Goal: Task Accomplishment & Management: Use online tool/utility

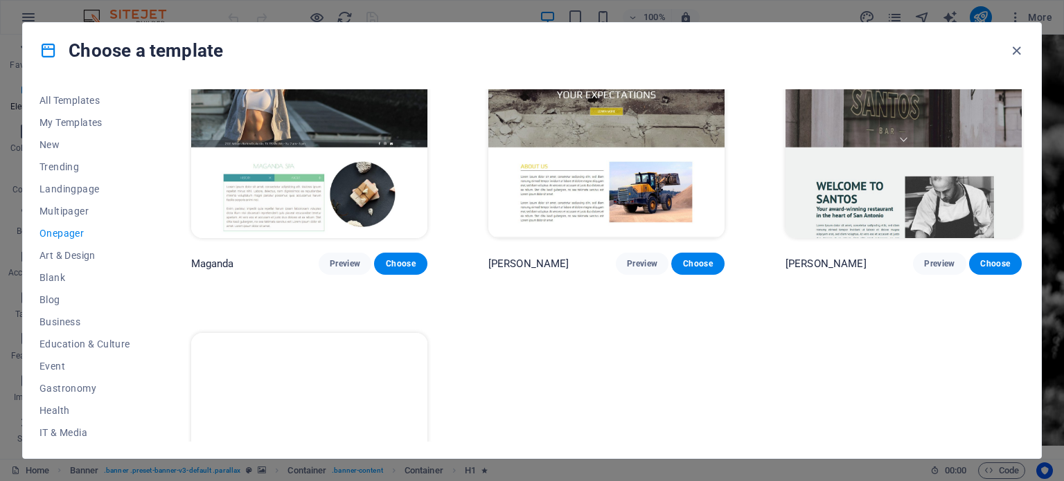
scroll to position [7061, 0]
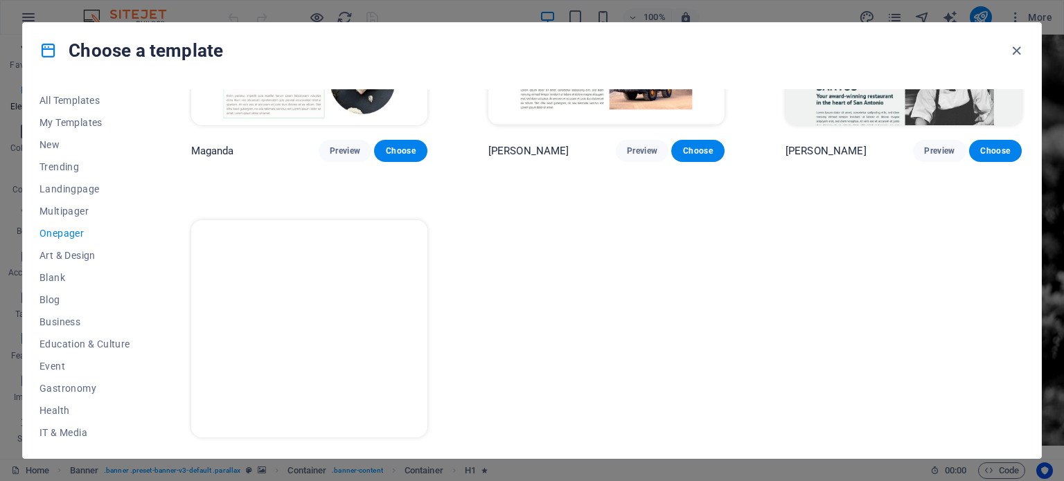
click at [350, 458] on span "Preview" at bounding box center [345, 463] width 30 height 11
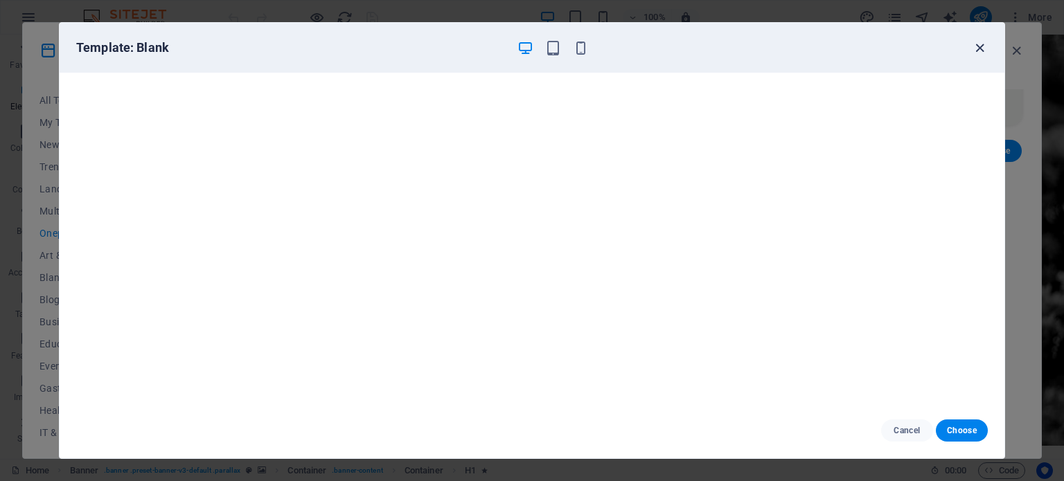
click at [978, 49] on icon "button" at bounding box center [980, 48] width 16 height 16
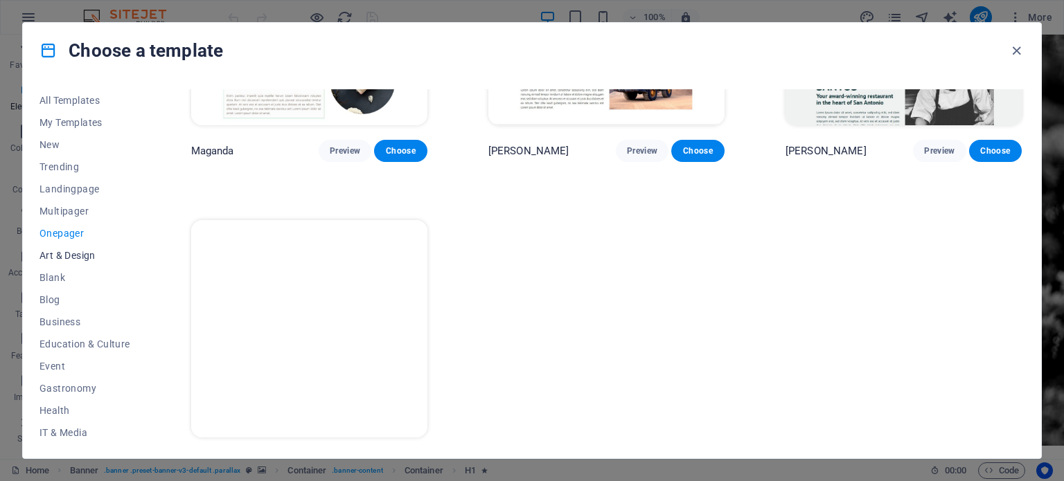
click at [86, 262] on button "Art & Design" at bounding box center [84, 255] width 91 height 22
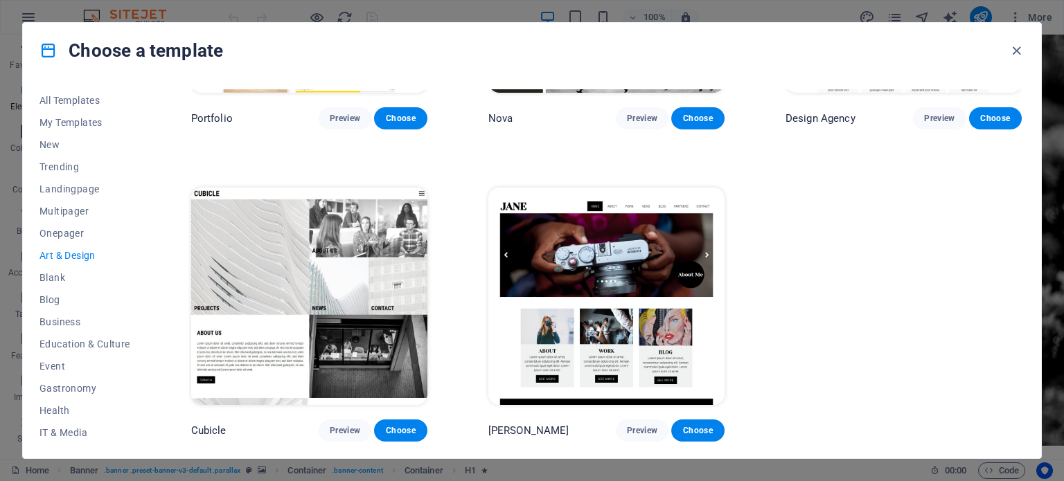
scroll to position [1148, 0]
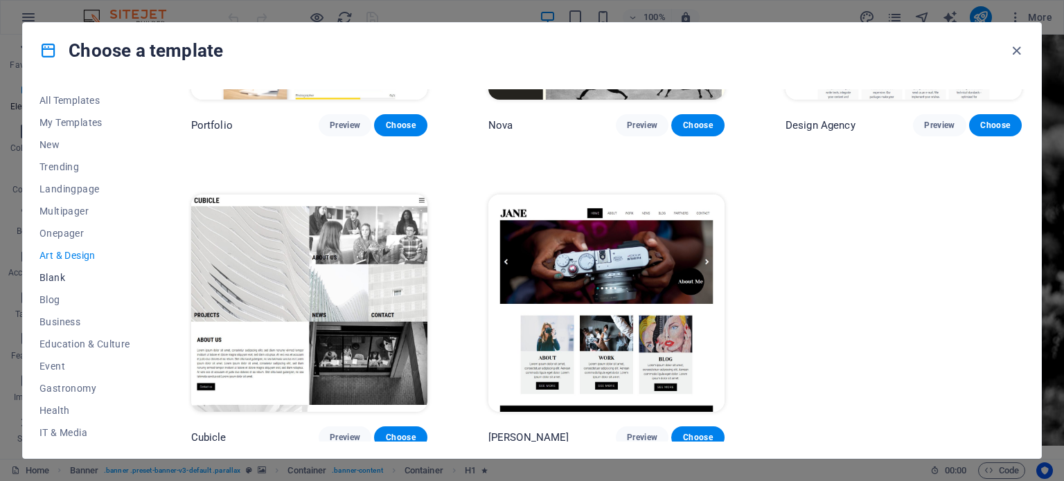
click at [61, 276] on span "Blank" at bounding box center [84, 277] width 91 height 11
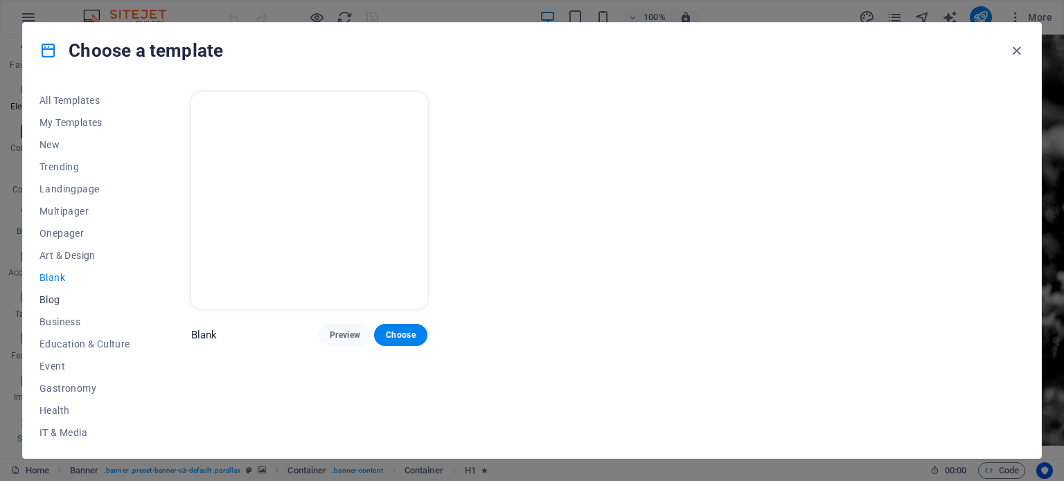
click at [61, 300] on span "Blog" at bounding box center [84, 299] width 91 height 11
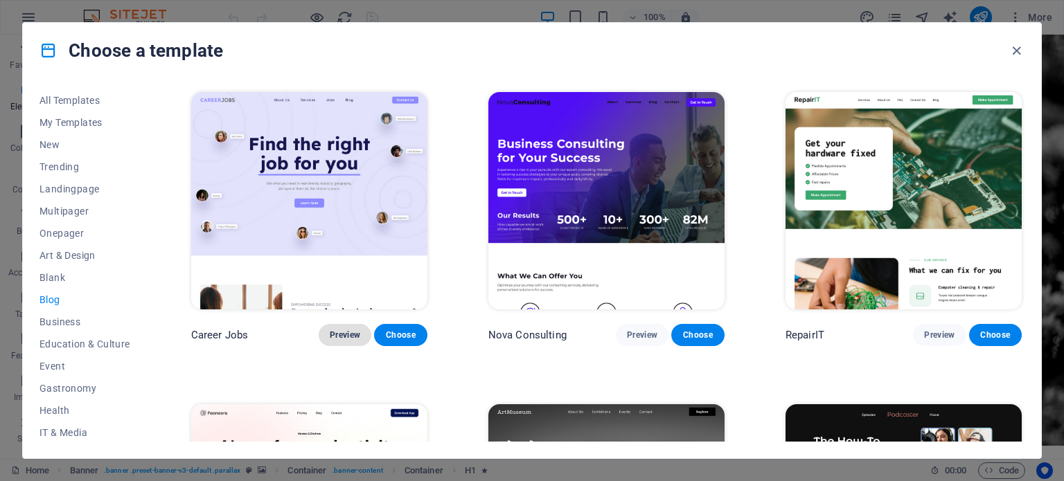
click at [353, 330] on span "Preview" at bounding box center [345, 335] width 30 height 11
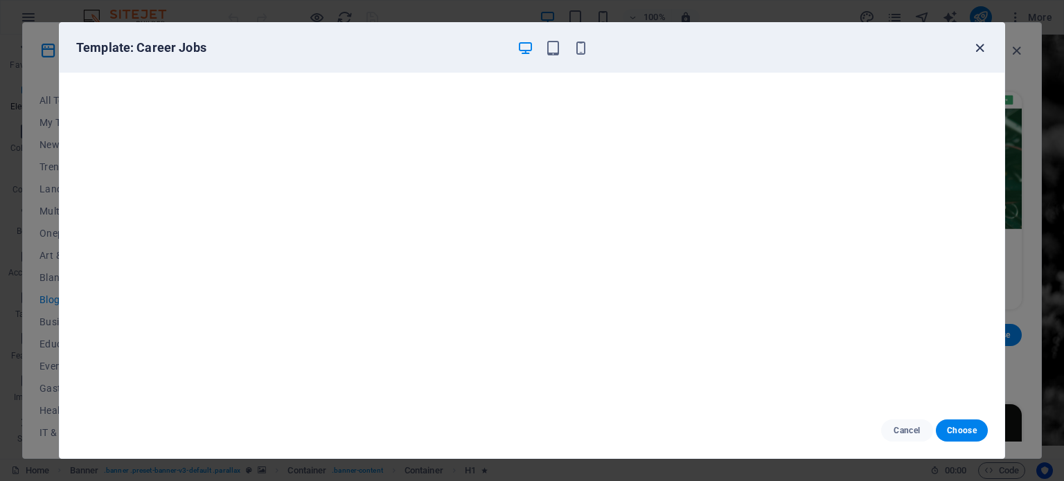
click at [981, 52] on icon "button" at bounding box center [980, 48] width 16 height 16
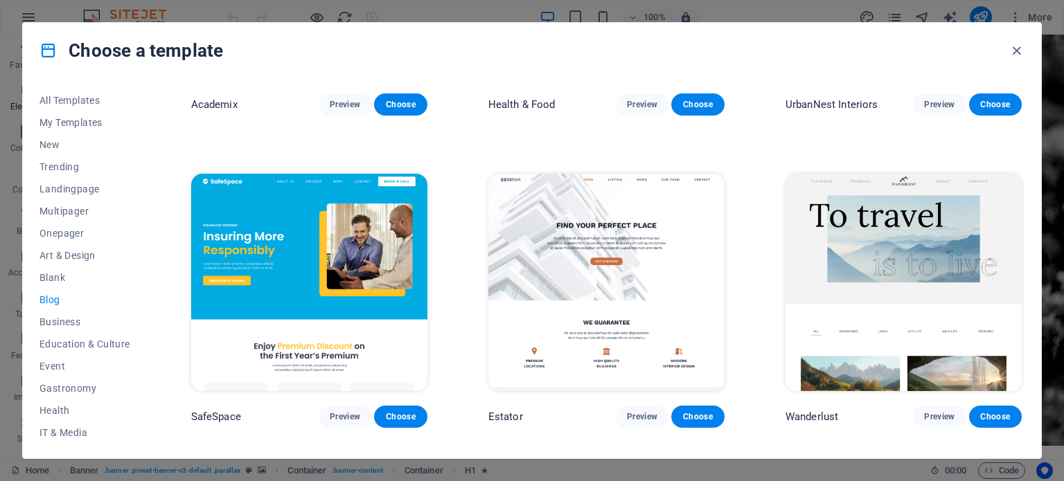
scroll to position [857, 0]
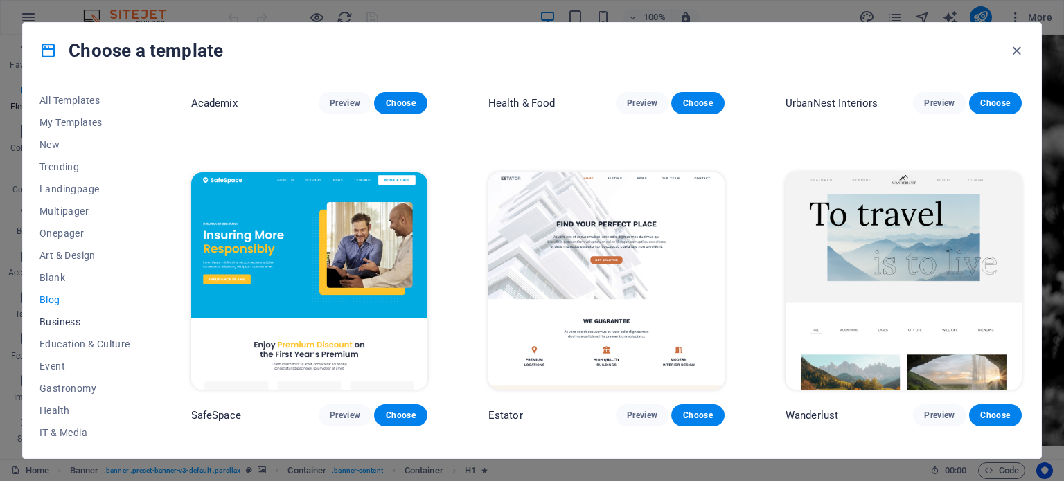
click at [51, 319] on span "Business" at bounding box center [84, 322] width 91 height 11
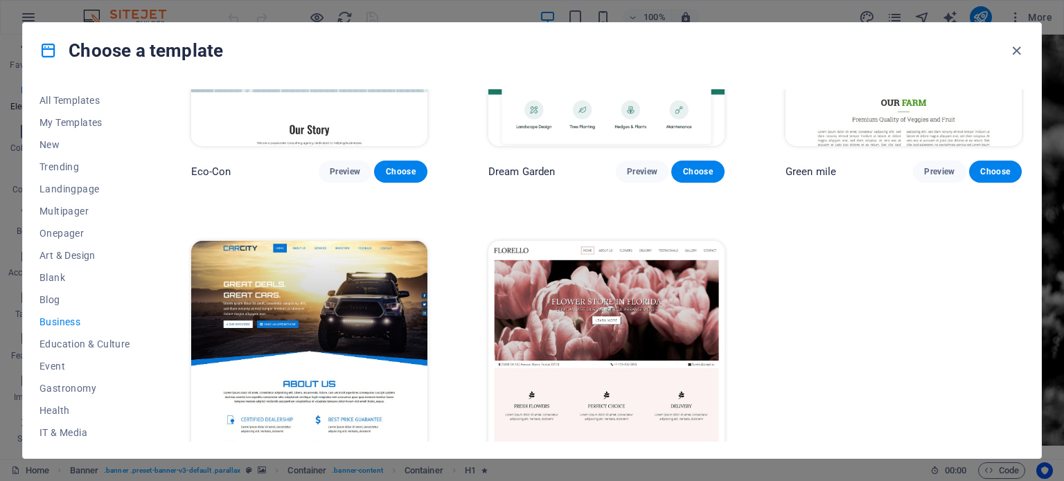
scroll to position [213, 0]
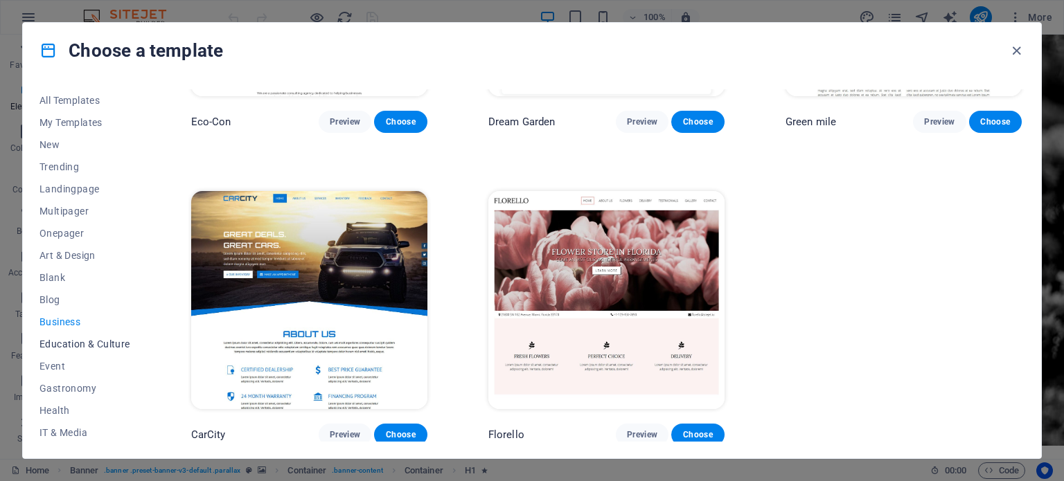
click at [109, 339] on span "Education & Culture" at bounding box center [84, 344] width 91 height 11
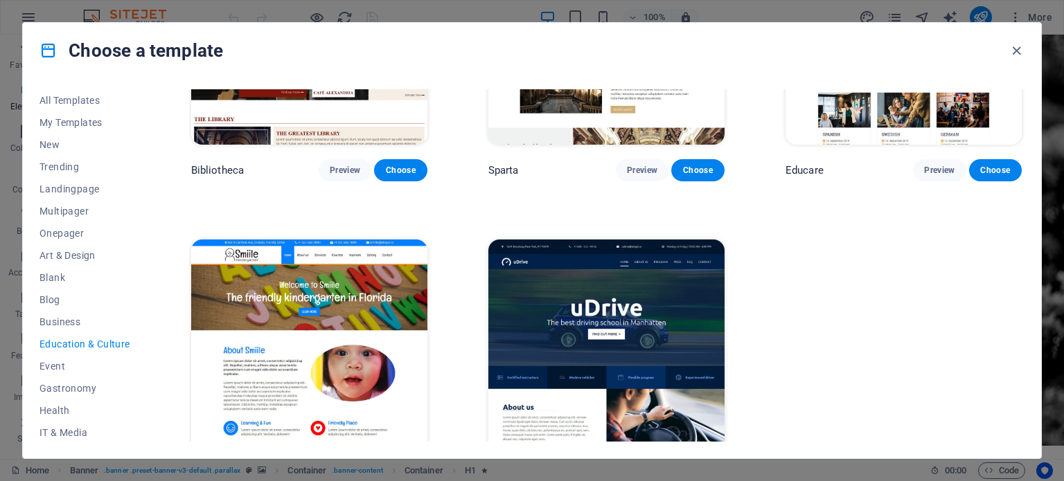
scroll to position [525, 0]
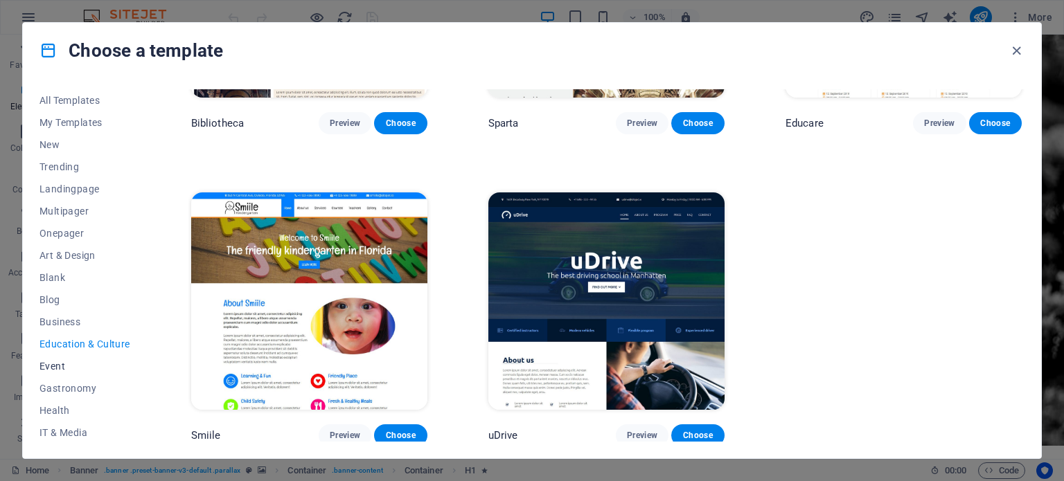
click at [51, 356] on button "Event" at bounding box center [84, 366] width 91 height 22
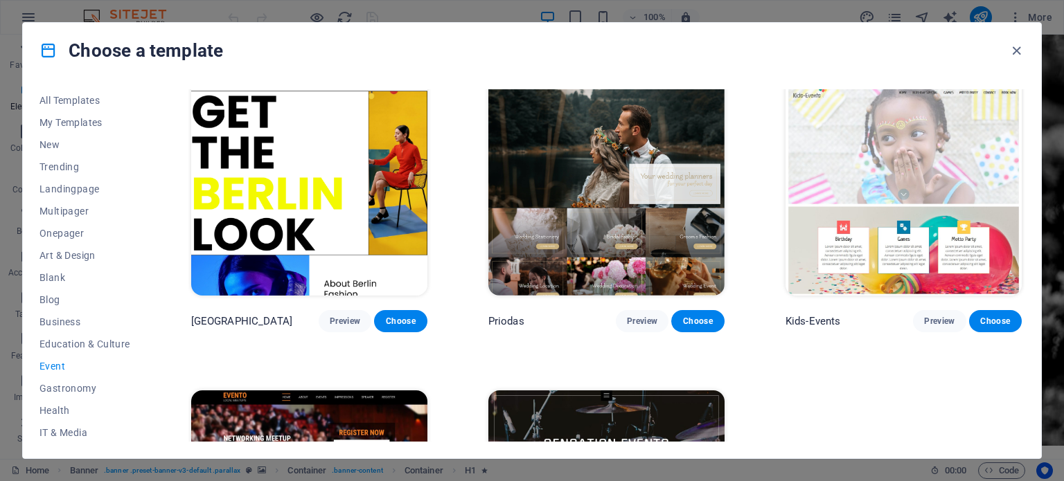
scroll to position [357, 0]
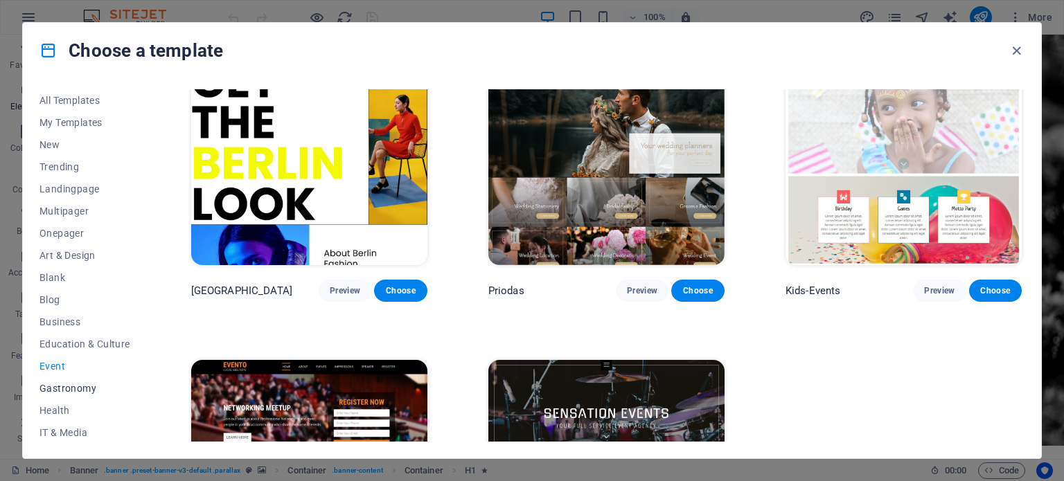
click at [82, 389] on span "Gastronomy" at bounding box center [84, 388] width 91 height 11
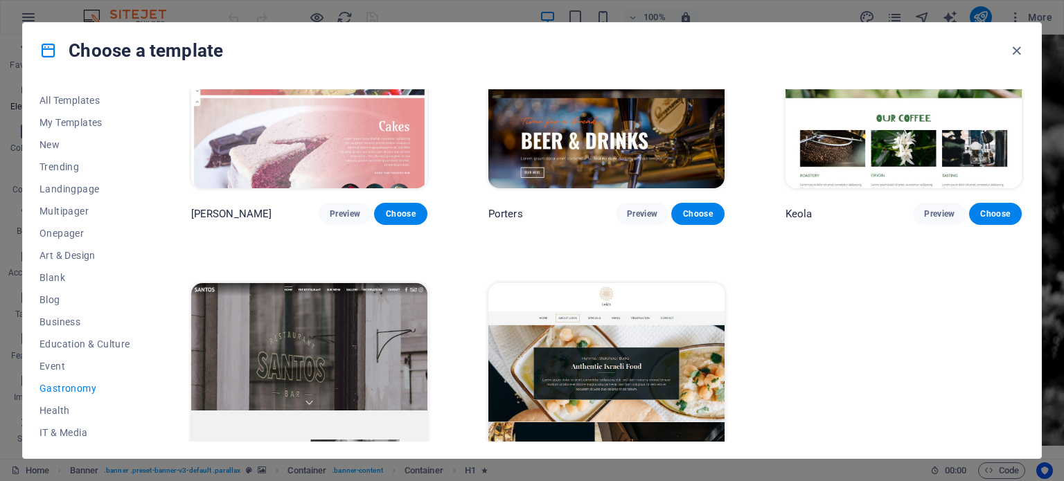
scroll to position [1459, 0]
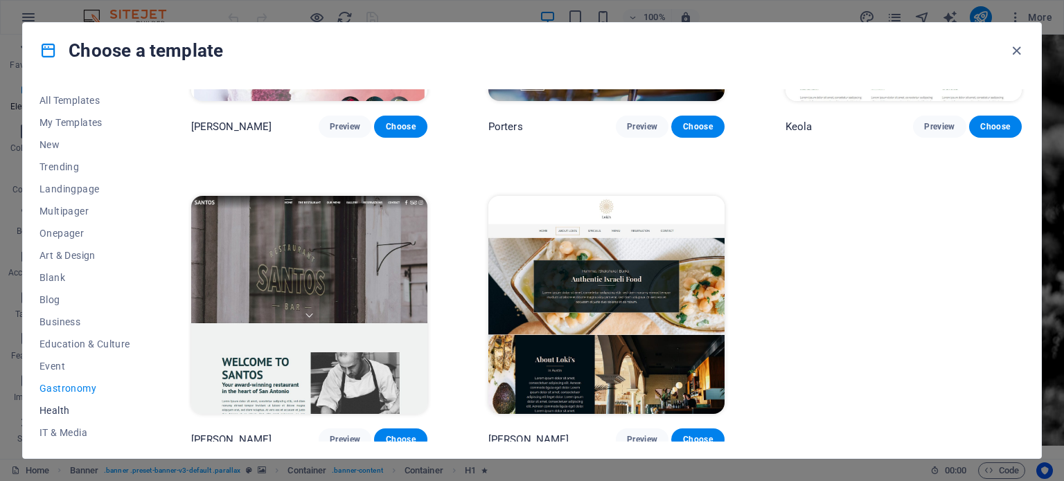
click at [61, 404] on button "Health" at bounding box center [84, 411] width 91 height 22
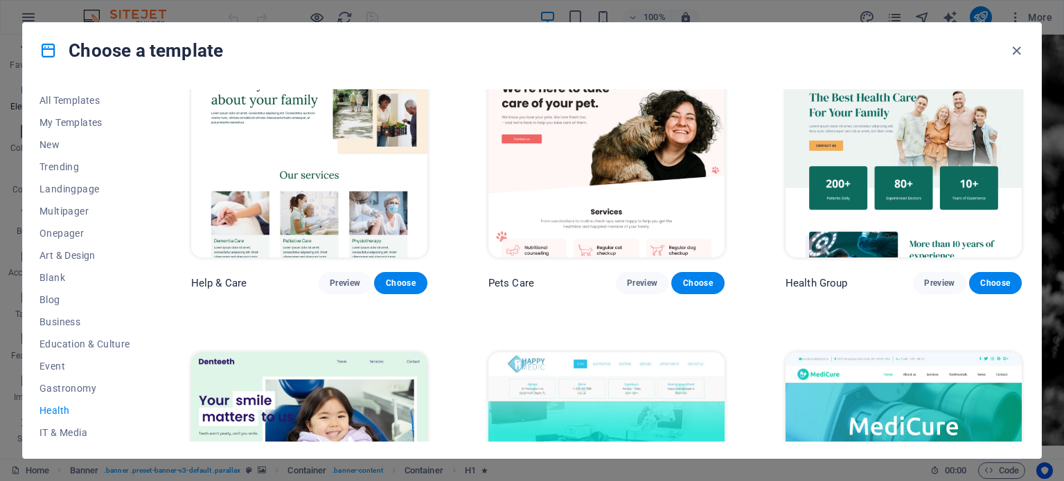
scroll to position [53, 0]
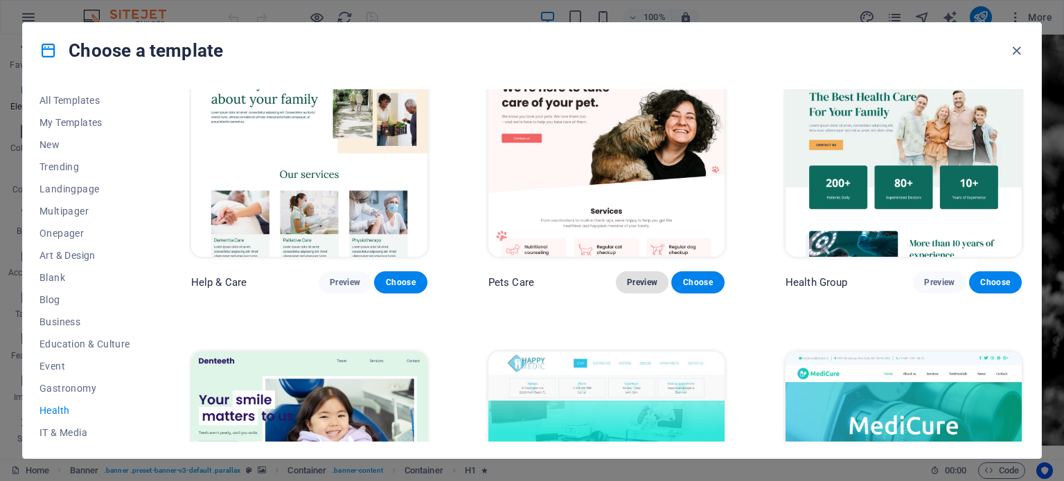
click at [639, 287] on button "Preview" at bounding box center [642, 282] width 53 height 22
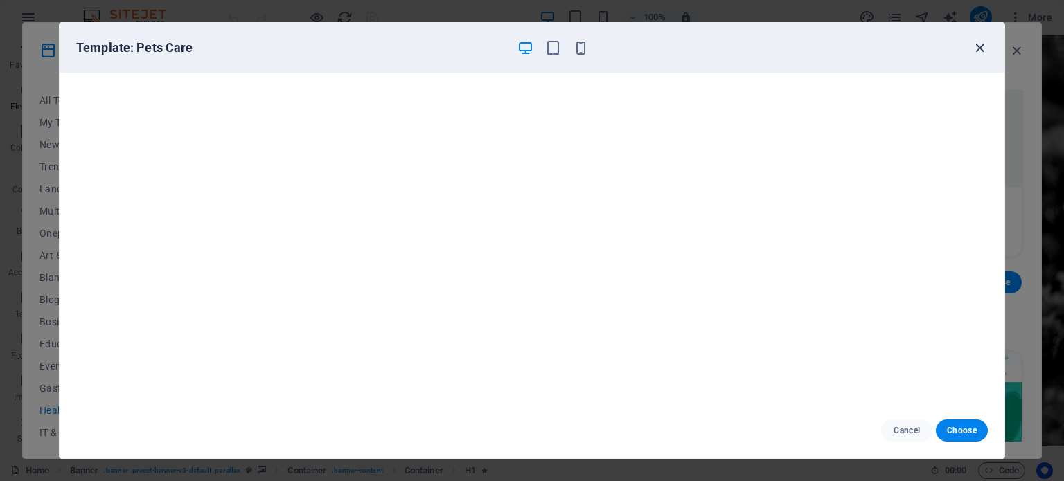
click at [975, 48] on icon "button" at bounding box center [980, 48] width 16 height 16
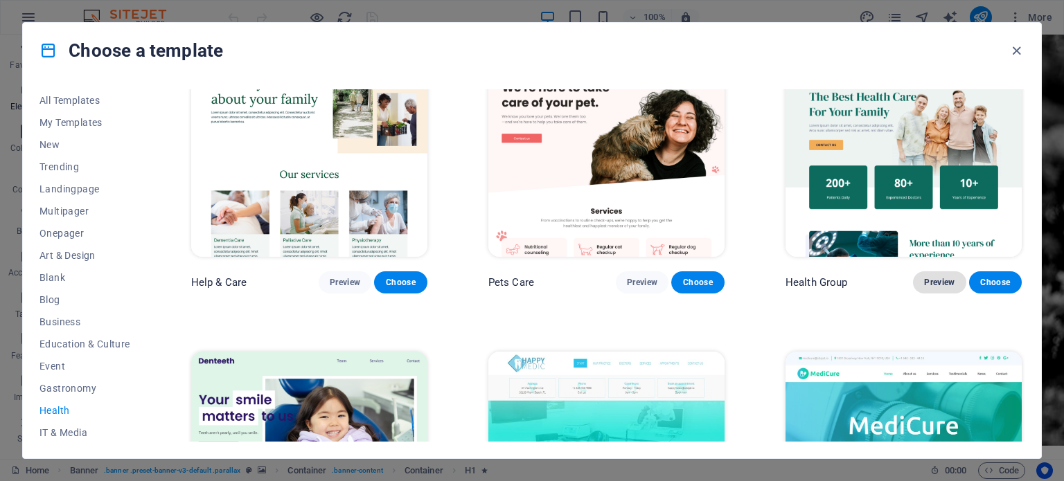
click at [929, 278] on span "Preview" at bounding box center [939, 282] width 30 height 11
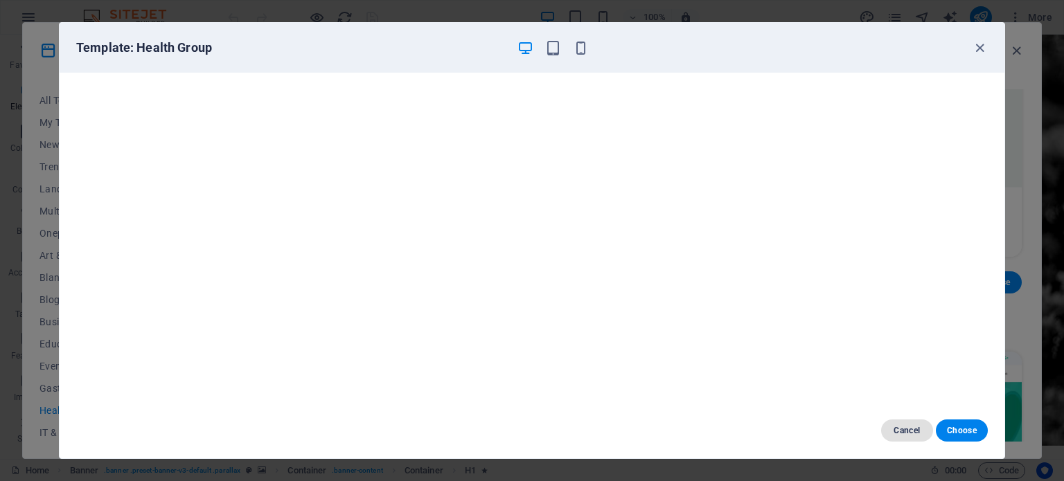
click at [893, 426] on span "Cancel" at bounding box center [907, 430] width 30 height 11
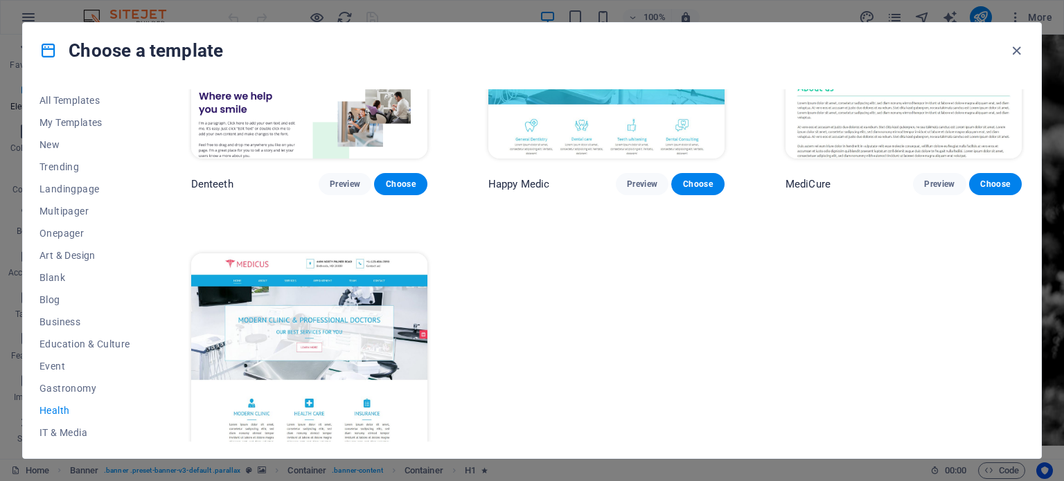
scroll to position [470, 0]
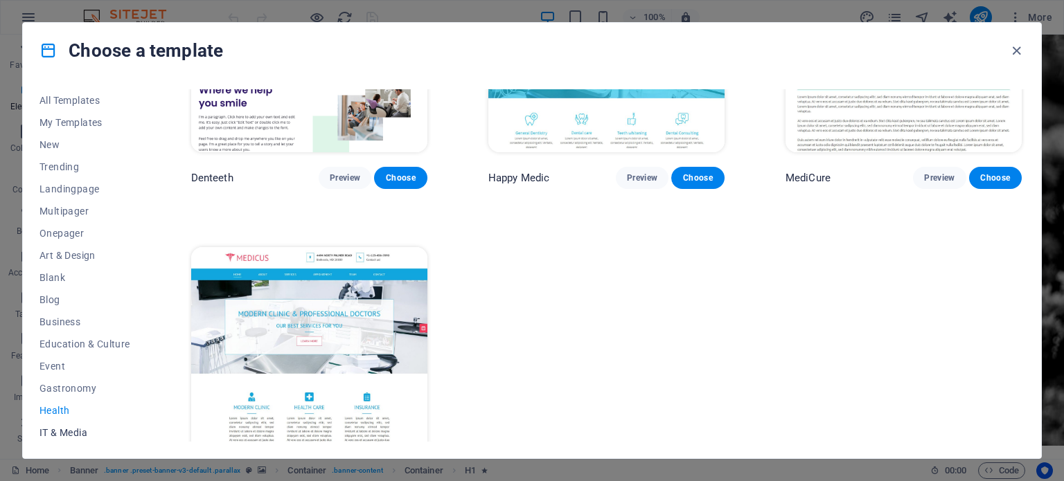
click at [61, 427] on span "IT & Media" at bounding box center [84, 432] width 91 height 11
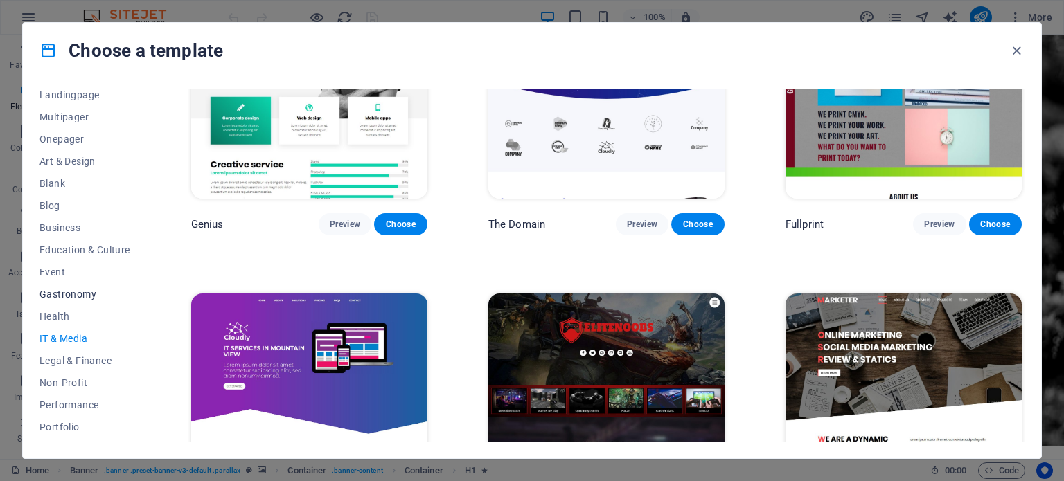
scroll to position [94, 0]
click at [79, 360] on span "Legal & Finance" at bounding box center [84, 360] width 91 height 11
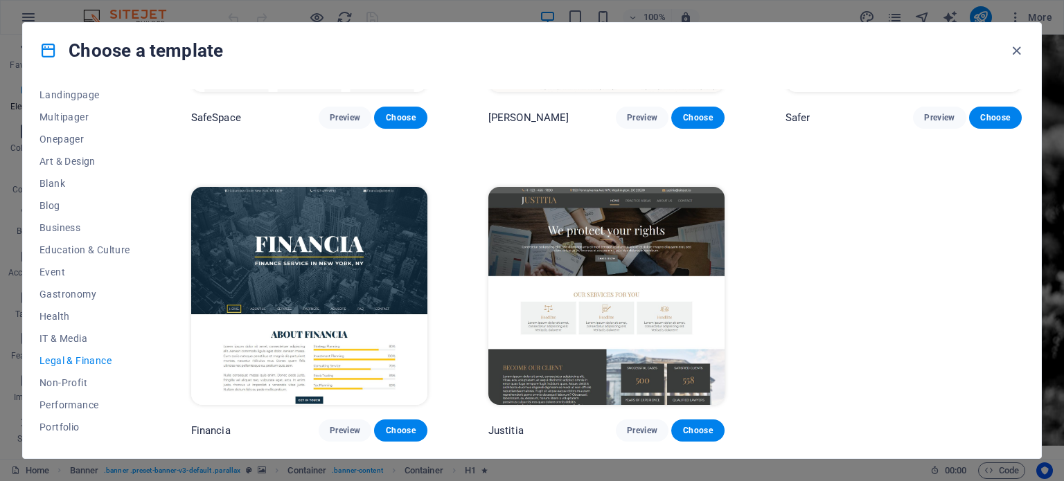
scroll to position [0, 0]
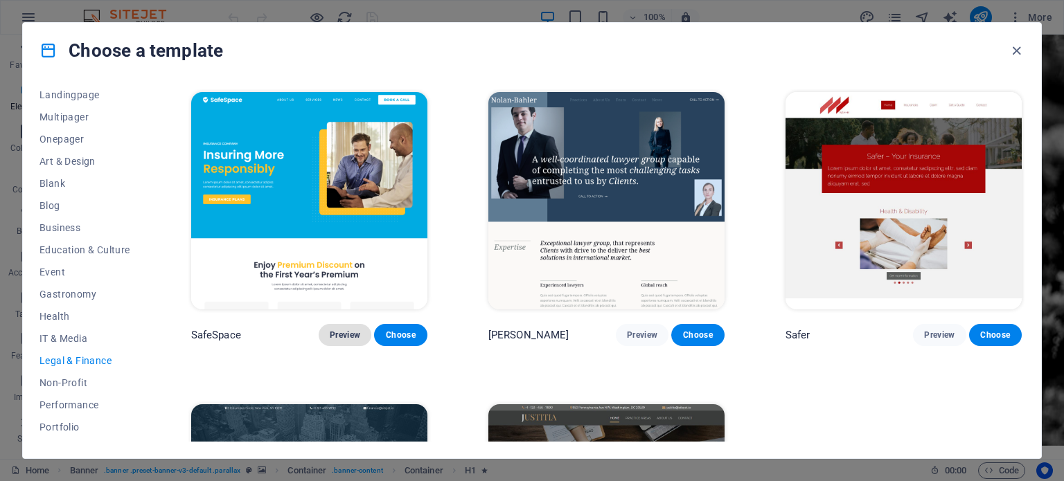
click at [354, 340] on button "Preview" at bounding box center [345, 335] width 53 height 22
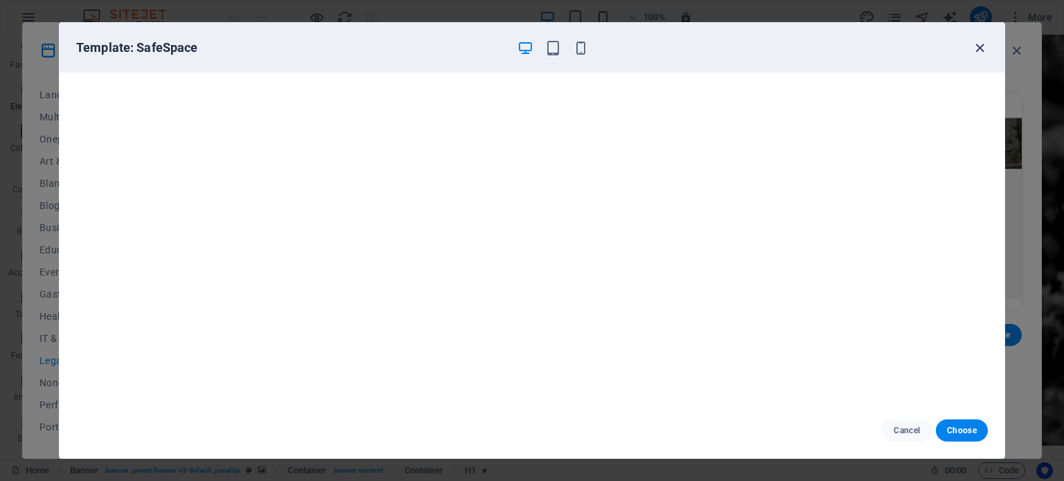
click at [977, 50] on icon "button" at bounding box center [980, 48] width 16 height 16
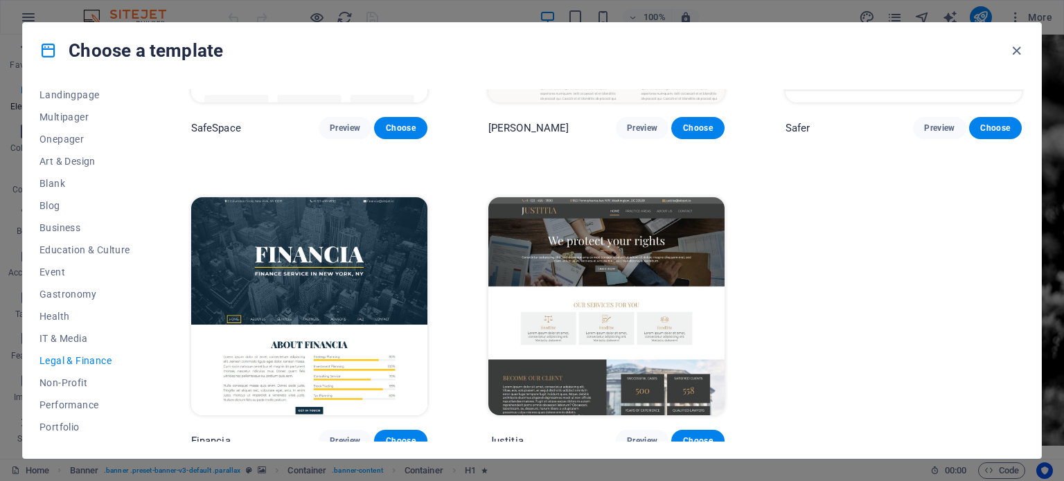
scroll to position [213, 0]
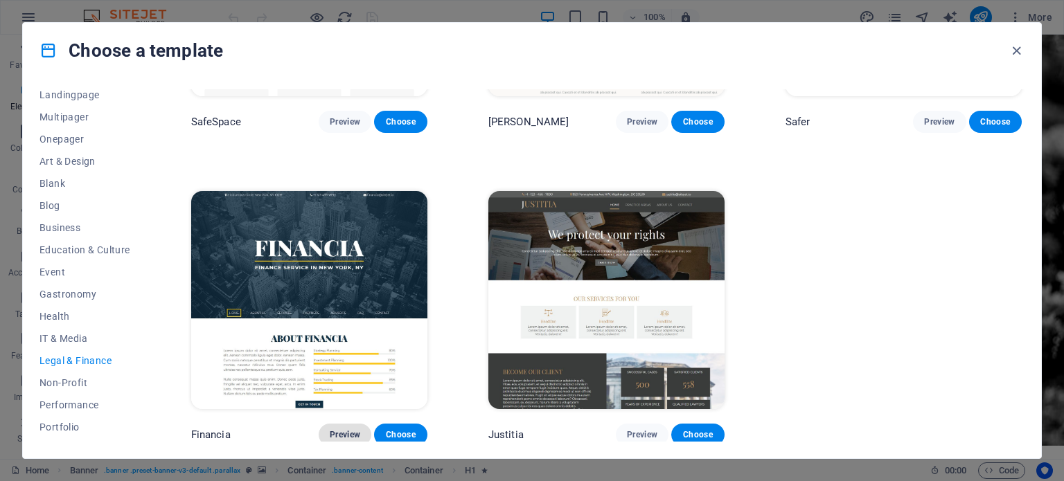
click at [355, 435] on span "Preview" at bounding box center [345, 434] width 30 height 11
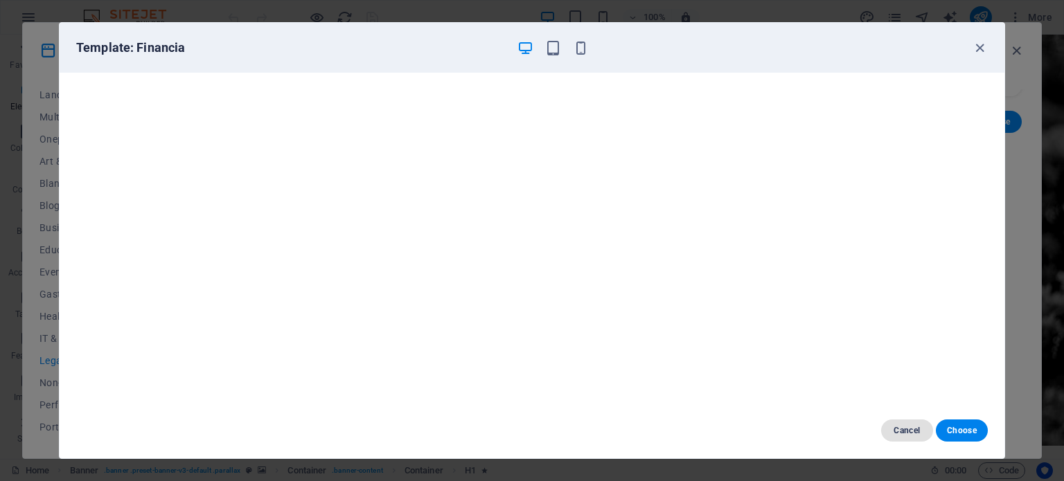
click at [905, 441] on button "Cancel" at bounding box center [907, 431] width 52 height 22
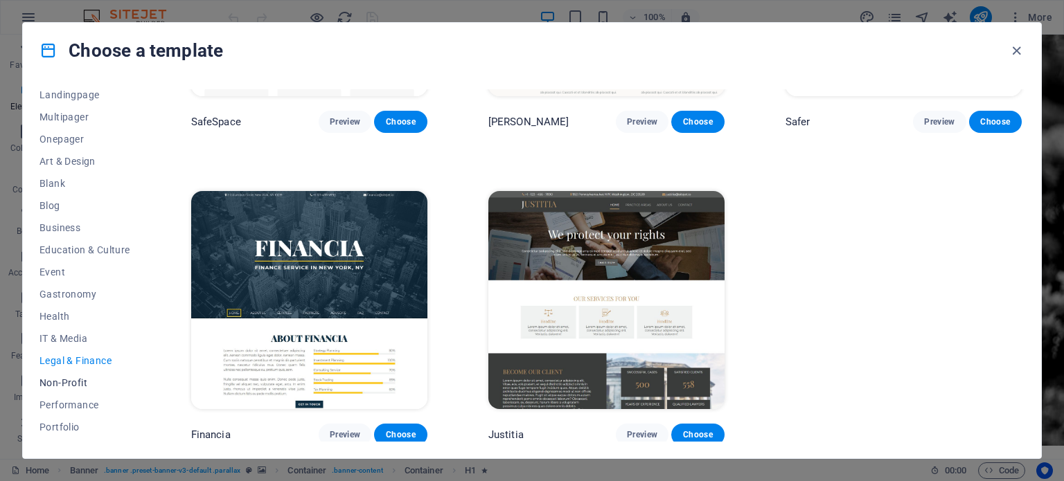
click at [78, 377] on span "Non-Profit" at bounding box center [84, 382] width 91 height 11
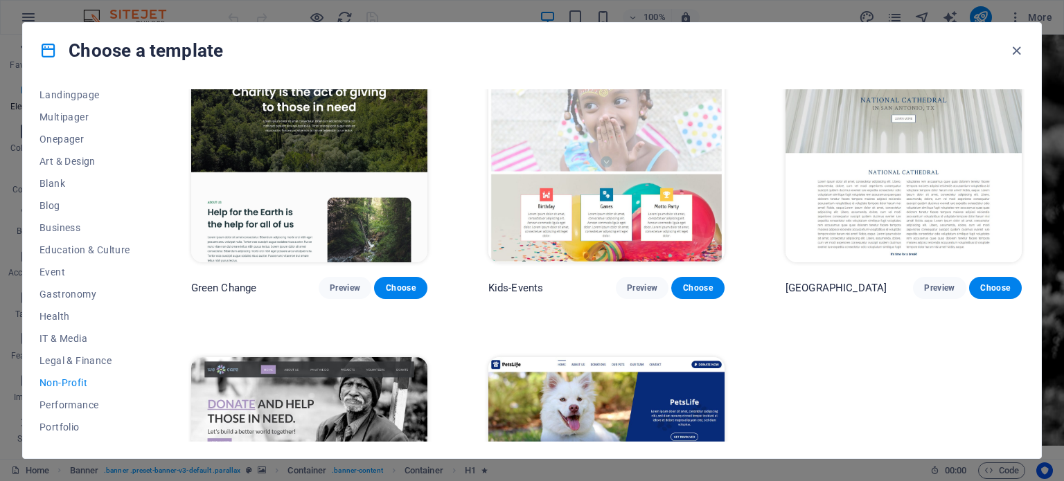
scroll to position [0, 0]
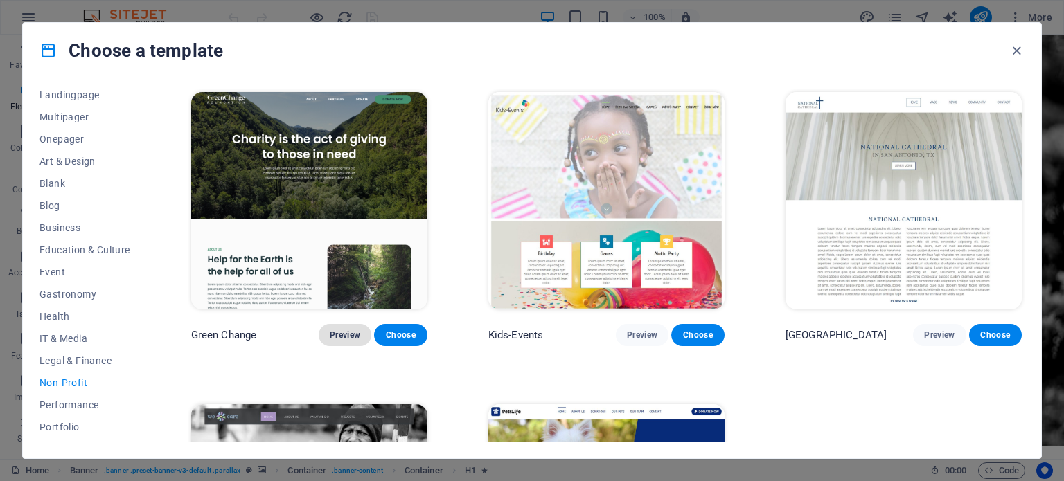
click at [350, 335] on span "Preview" at bounding box center [345, 335] width 30 height 11
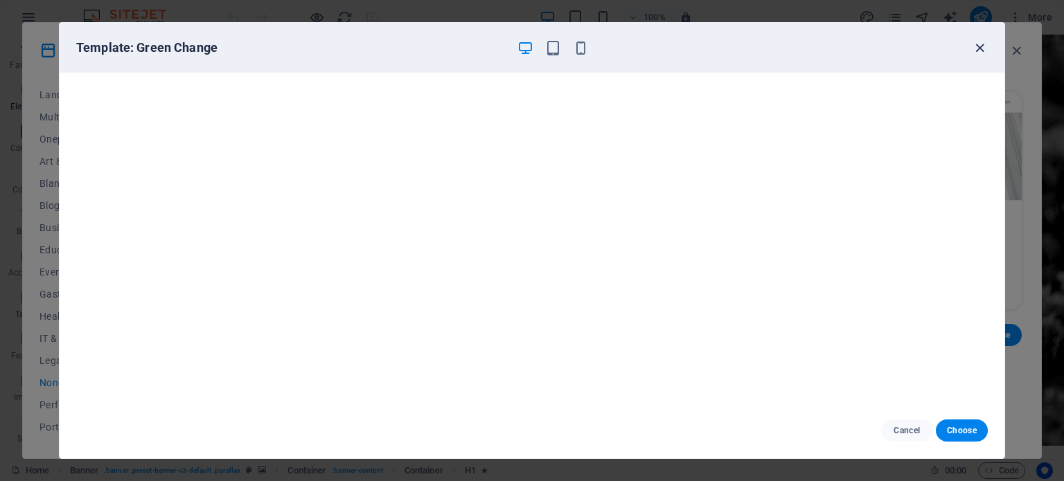
click at [974, 47] on icon "button" at bounding box center [980, 48] width 16 height 16
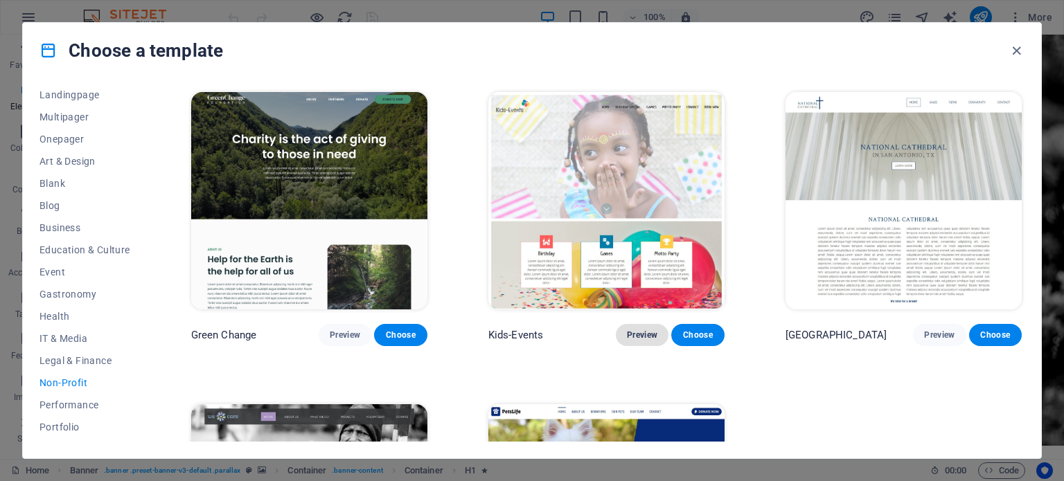
click at [639, 331] on span "Preview" at bounding box center [642, 335] width 30 height 11
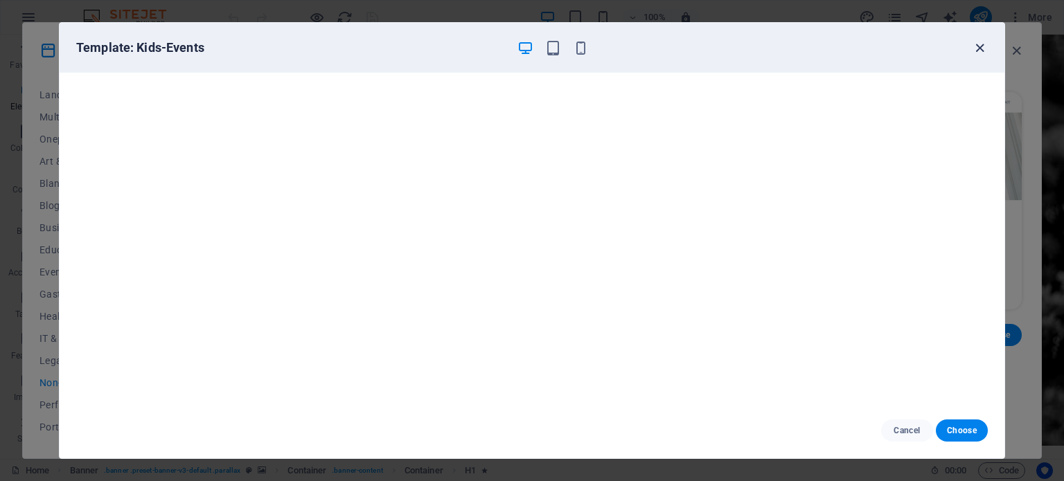
click at [978, 43] on icon "button" at bounding box center [980, 48] width 16 height 16
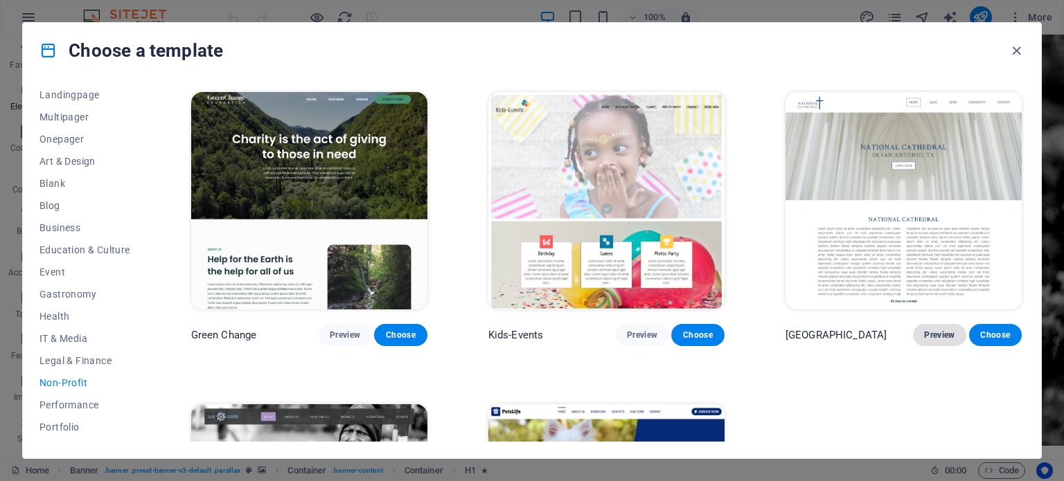
click at [936, 330] on span "Preview" at bounding box center [939, 335] width 30 height 11
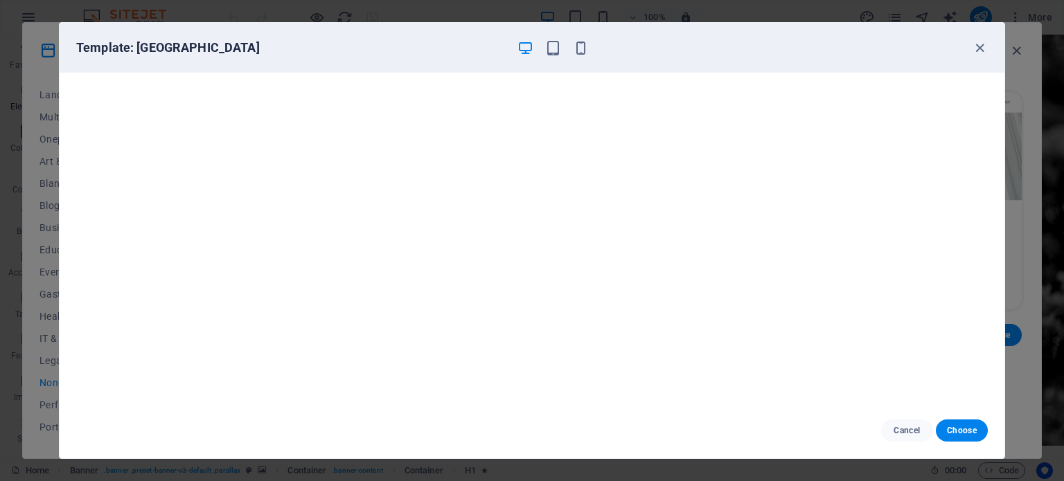
scroll to position [3, 0]
click at [903, 430] on span "Cancel" at bounding box center [907, 430] width 30 height 11
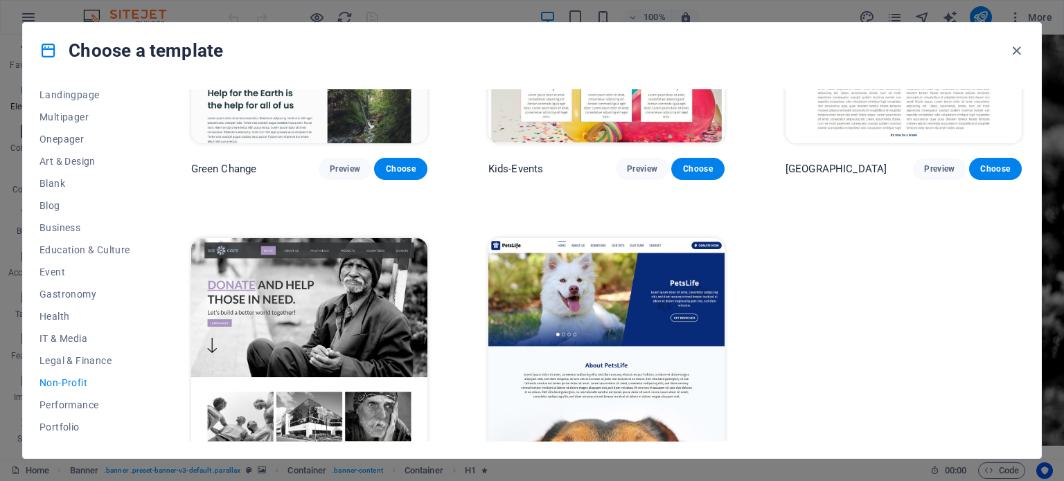
scroll to position [213, 0]
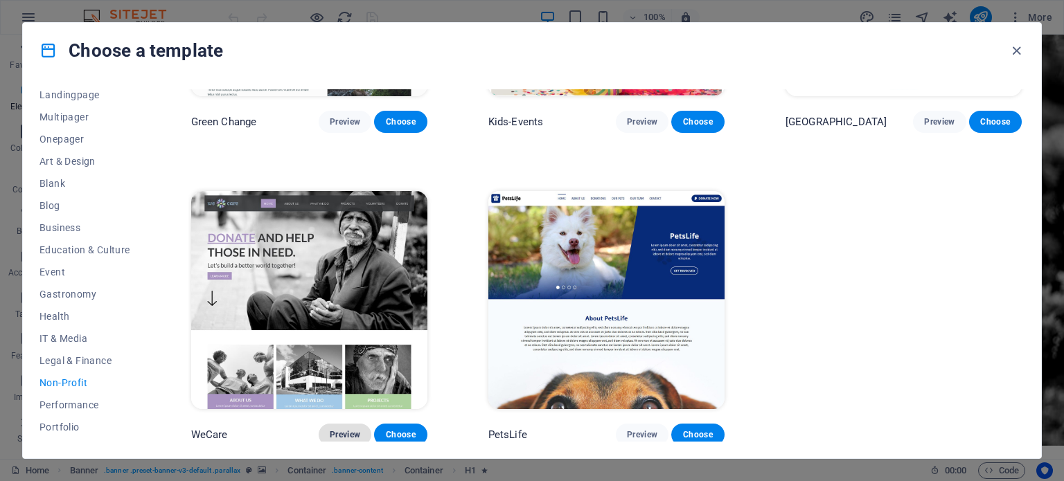
click at [357, 429] on span "Preview" at bounding box center [345, 434] width 30 height 11
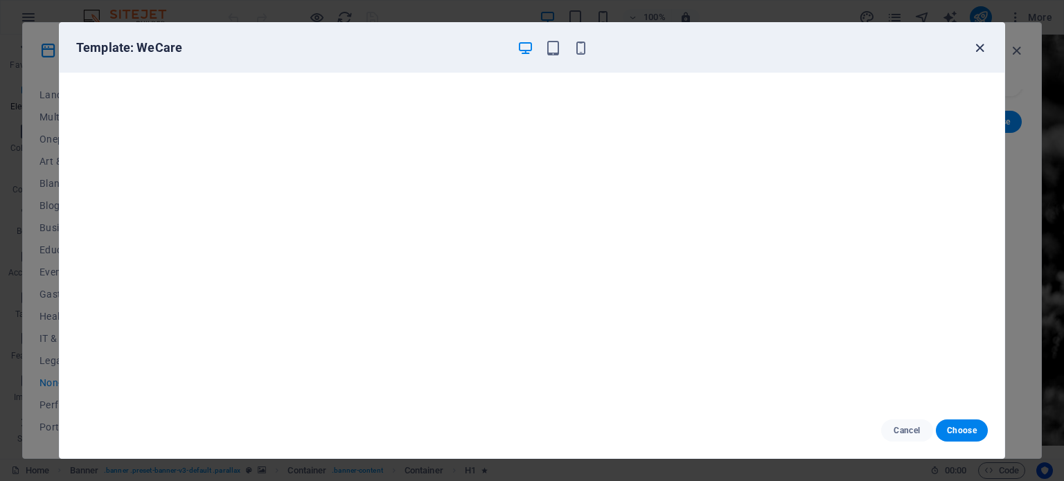
click at [978, 45] on icon "button" at bounding box center [980, 48] width 16 height 16
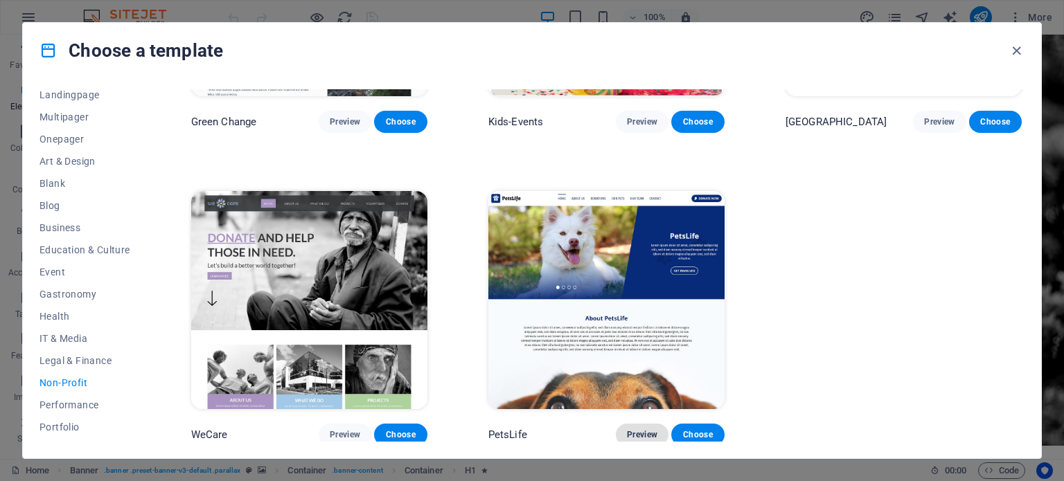
click at [639, 429] on span "Preview" at bounding box center [642, 434] width 30 height 11
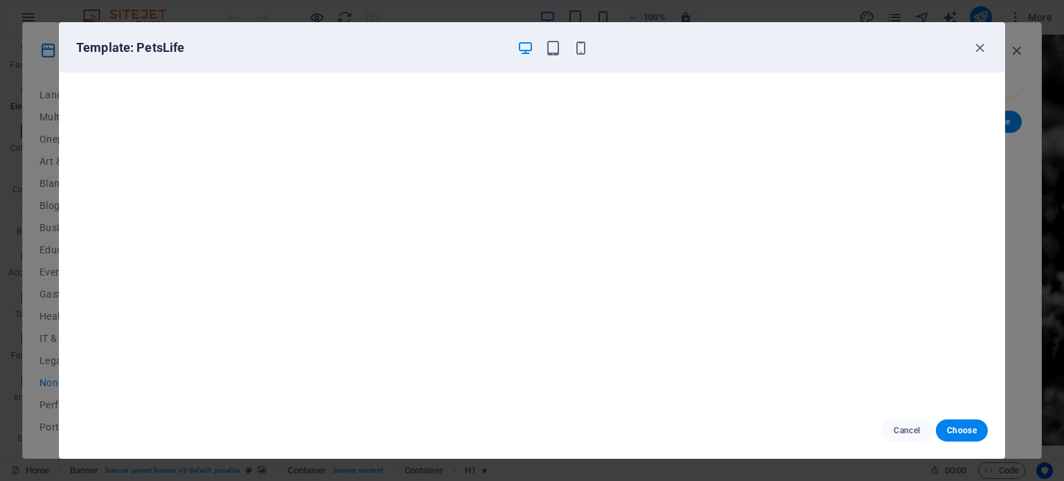
scroll to position [3, 0]
click at [957, 439] on button "Choose" at bounding box center [962, 431] width 52 height 22
